Goal: Information Seeking & Learning: Learn about a topic

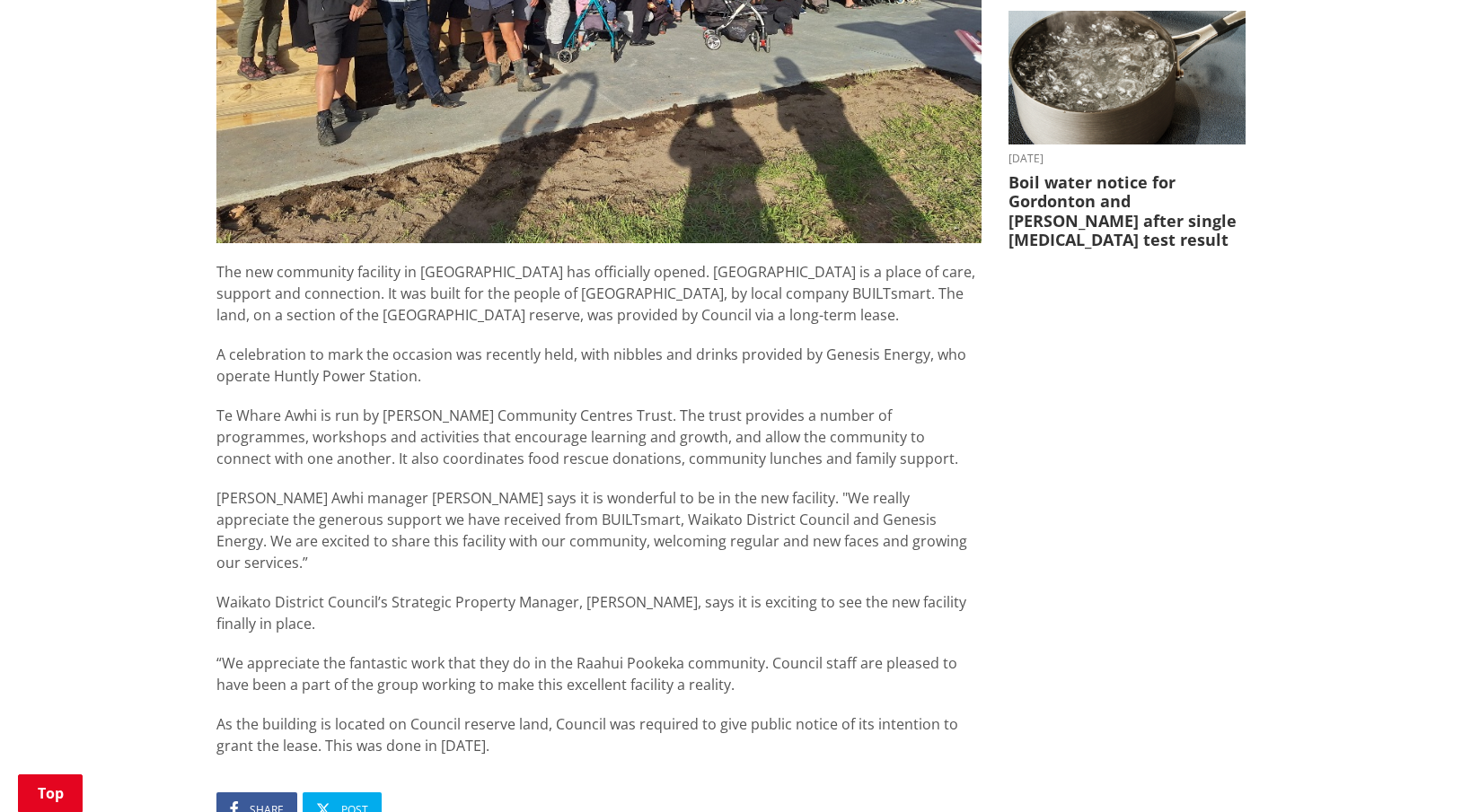
scroll to position [891, 0]
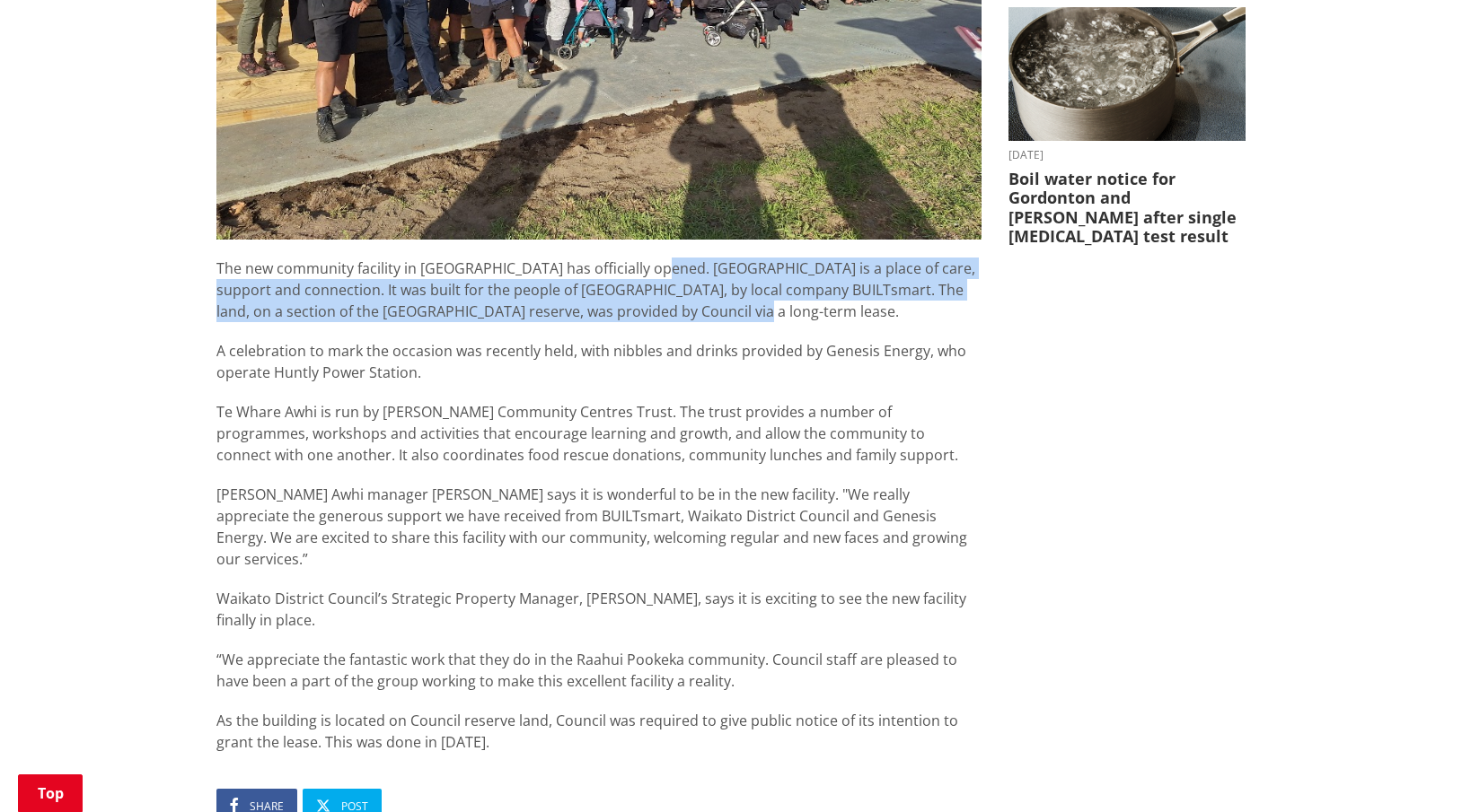
drag, startPoint x: 742, startPoint y: 231, endPoint x: 651, endPoint y: 183, distance: 102.9
click at [651, 257] on p "The new community facility in [GEOGRAPHIC_DATA] has officially opened. [GEOGRAP…" at bounding box center [599, 290] width 765 height 64
copy span "Te Whare Awhi is a place of care, support and connection. It was built for the …"
click at [545, 402] on span "Te Whare Awhi is run by [PERSON_NAME] Community Centres Trust. The trust provid…" at bounding box center [587, 433] width 741 height 62
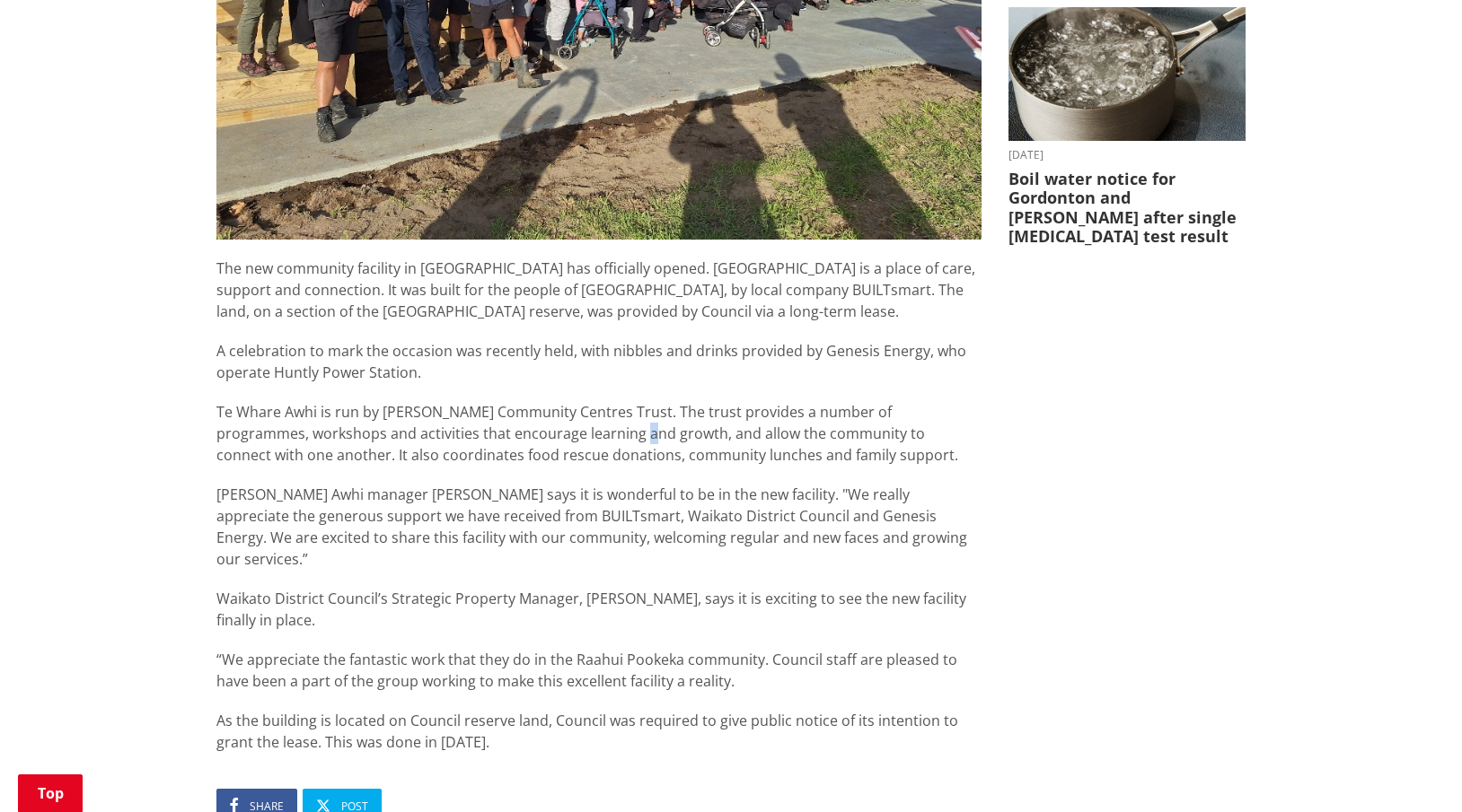
click at [545, 402] on span "Te Whare Awhi is run by [PERSON_NAME] Community Centres Trust. The trust provid…" at bounding box center [587, 433] width 741 height 62
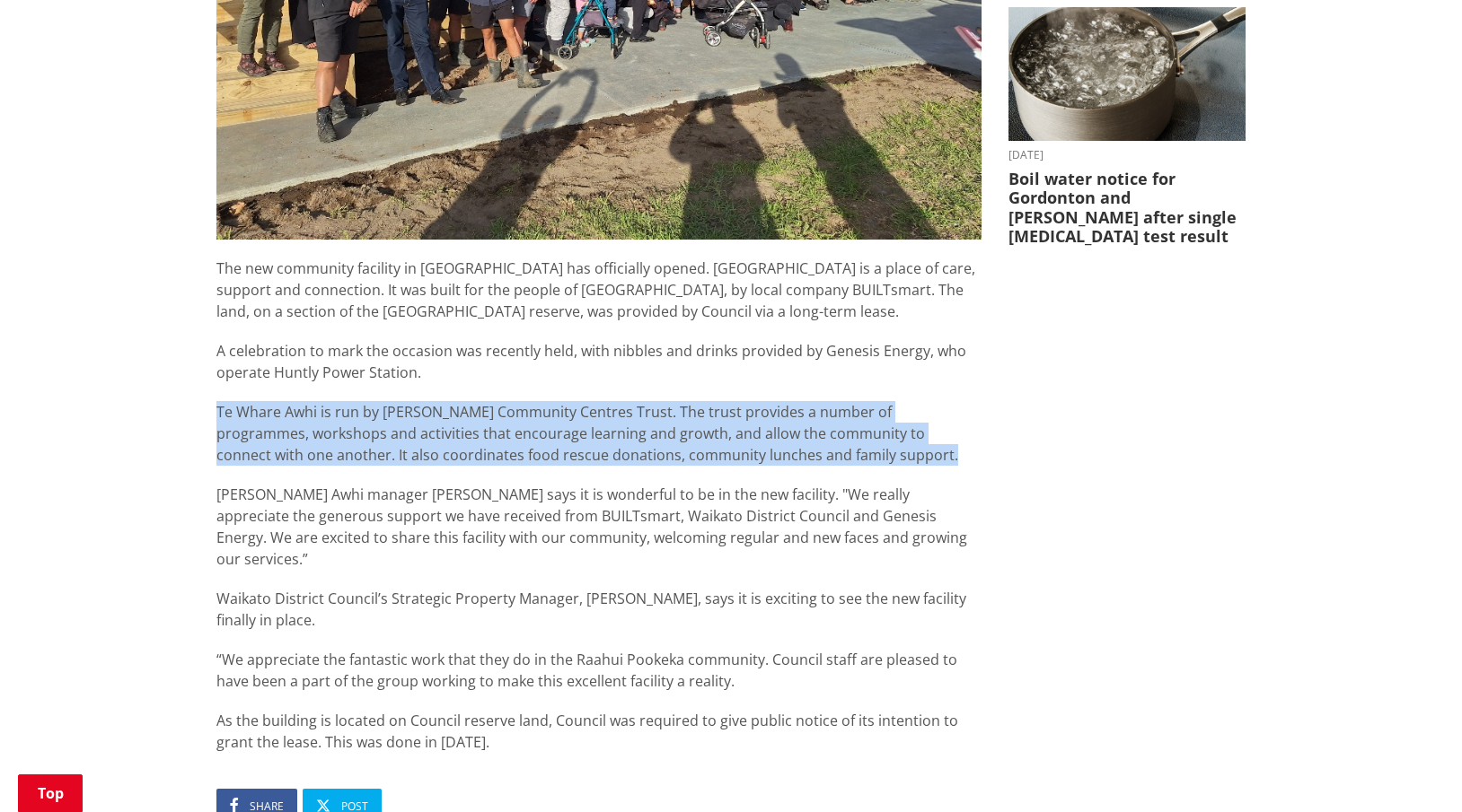
click at [538, 485] on span "[PERSON_NAME] Awhi manager [PERSON_NAME] says it is wonderful to be in the new …" at bounding box center [592, 526] width 751 height 84
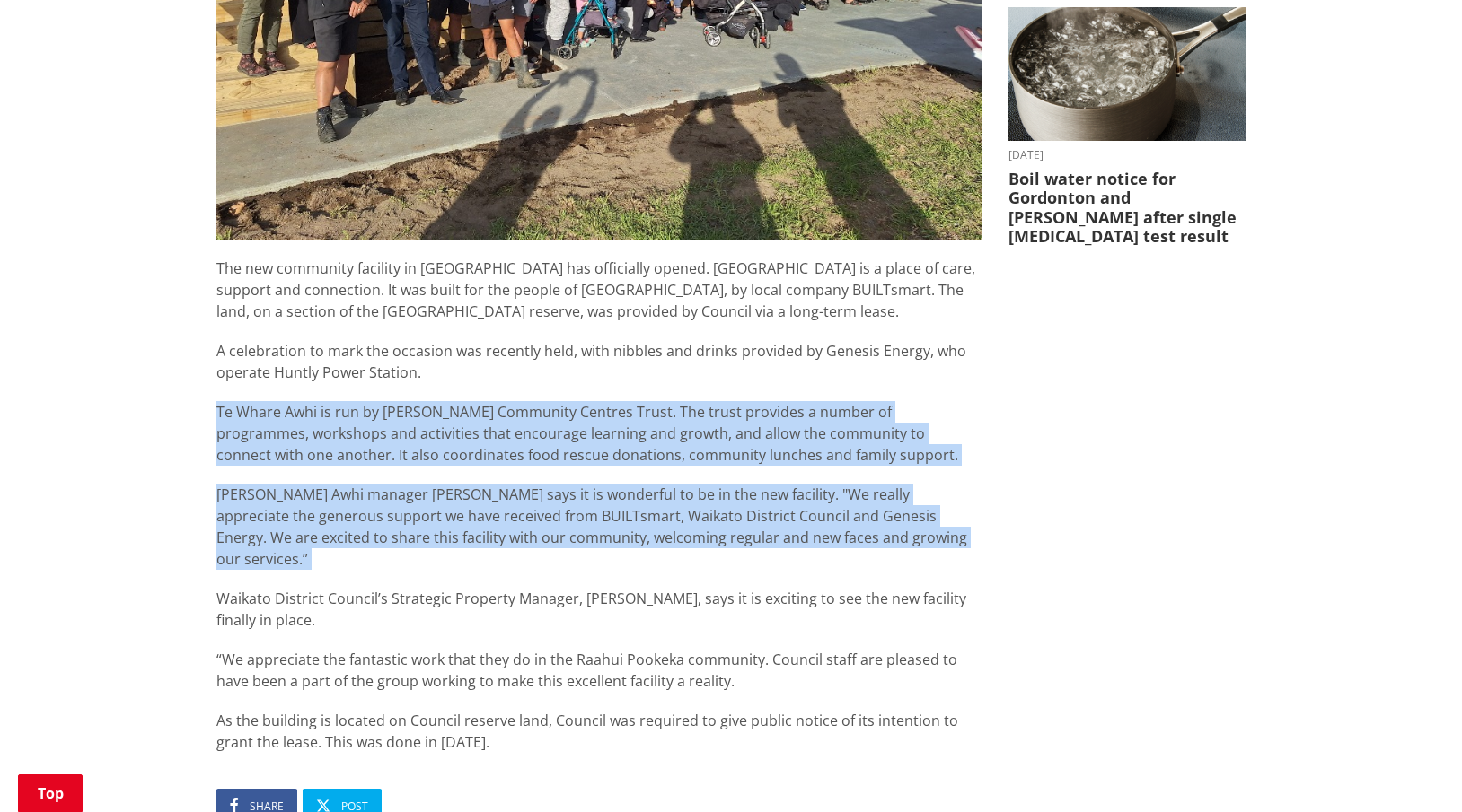
copy div "Te Whare Awhi is run by [PERSON_NAME] Community Centres Trust. The trust provid…"
